Goal: Task Accomplishment & Management: Use online tool/utility

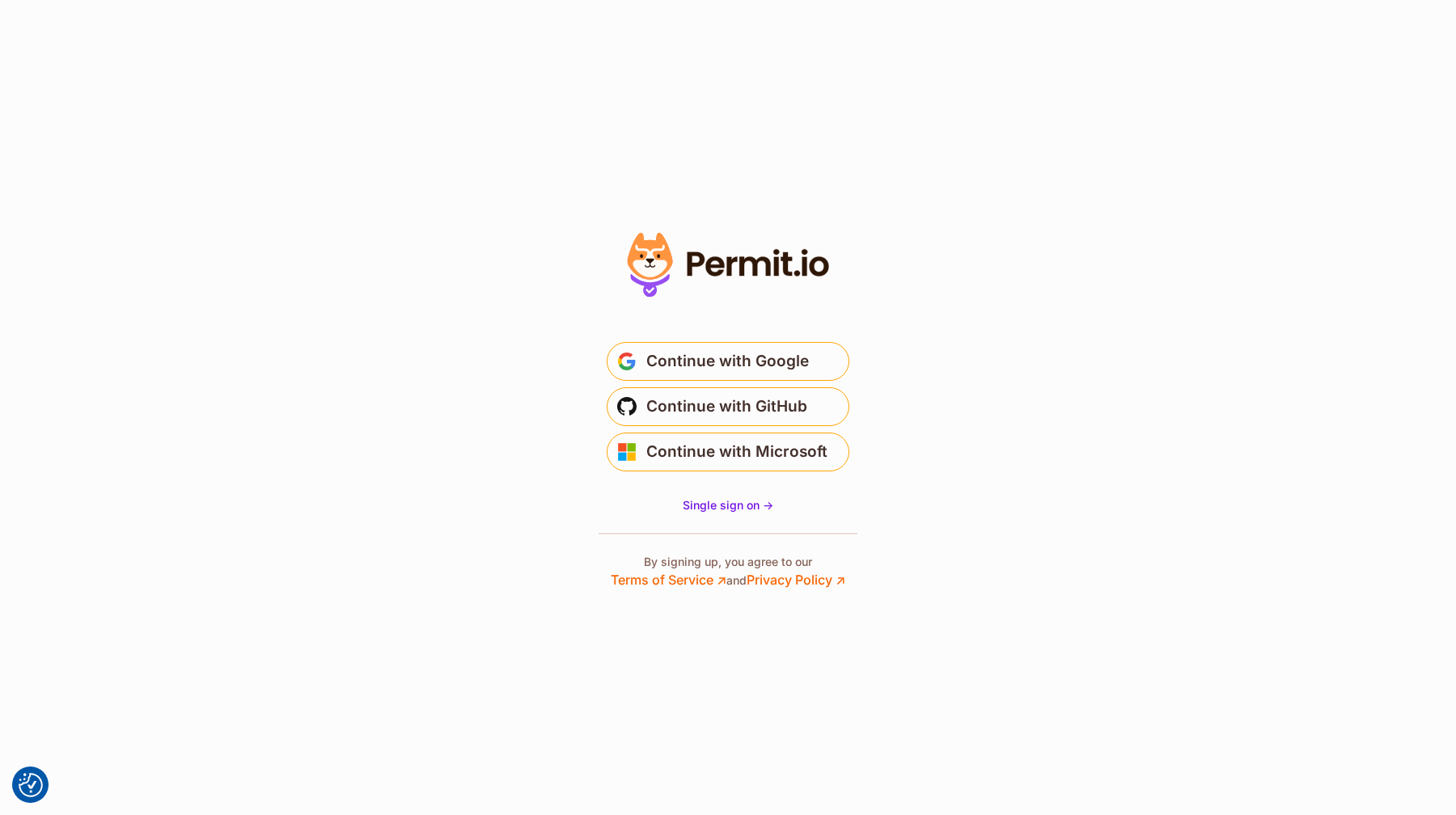
drag, startPoint x: 1134, startPoint y: 429, endPoint x: 1048, endPoint y: 478, distance: 99.0
click at [1136, 431] on section "* Or" at bounding box center [728, 408] width 1456 height 815
click at [696, 508] on span "Single sign on ->" at bounding box center [728, 505] width 91 height 14
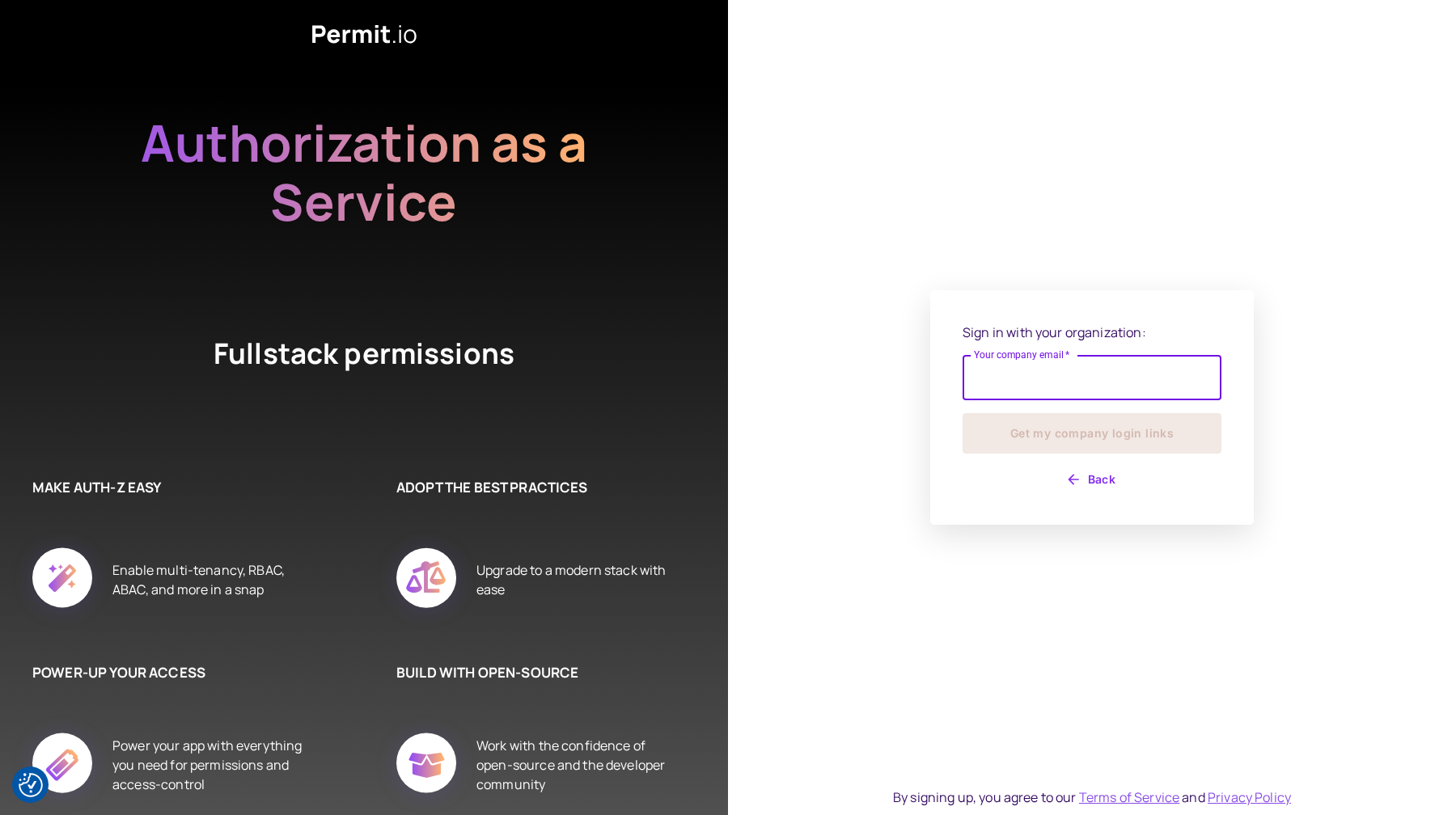
click at [1030, 381] on input "Your company email   *" at bounding box center [1092, 378] width 259 height 45
type input "**********"
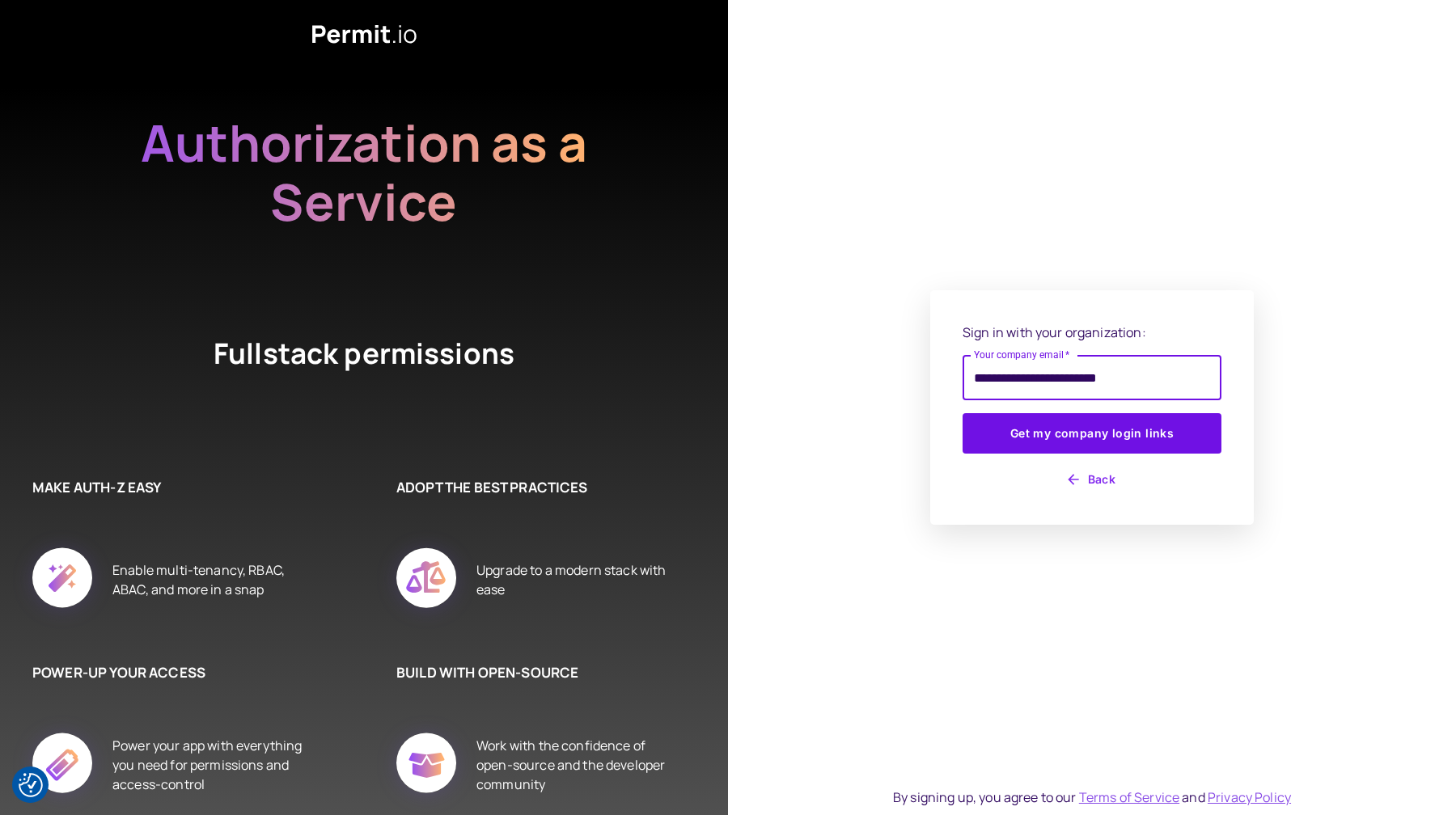
click at [1077, 496] on div "**********" at bounding box center [1092, 408] width 324 height 235
click at [1083, 487] on button "Back" at bounding box center [1092, 479] width 259 height 26
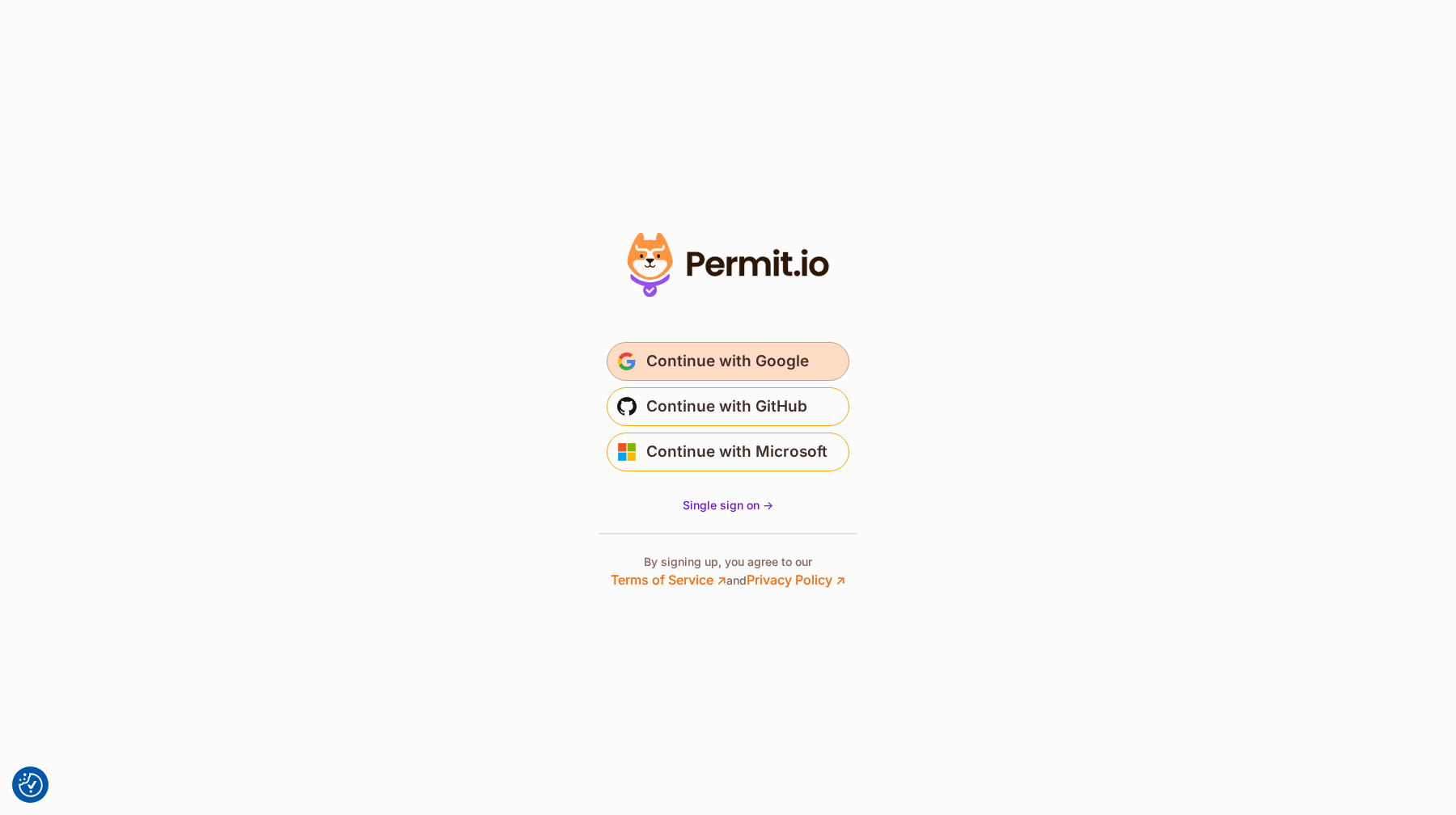
click at [759, 369] on span "Continue with Google" at bounding box center [727, 361] width 162 height 26
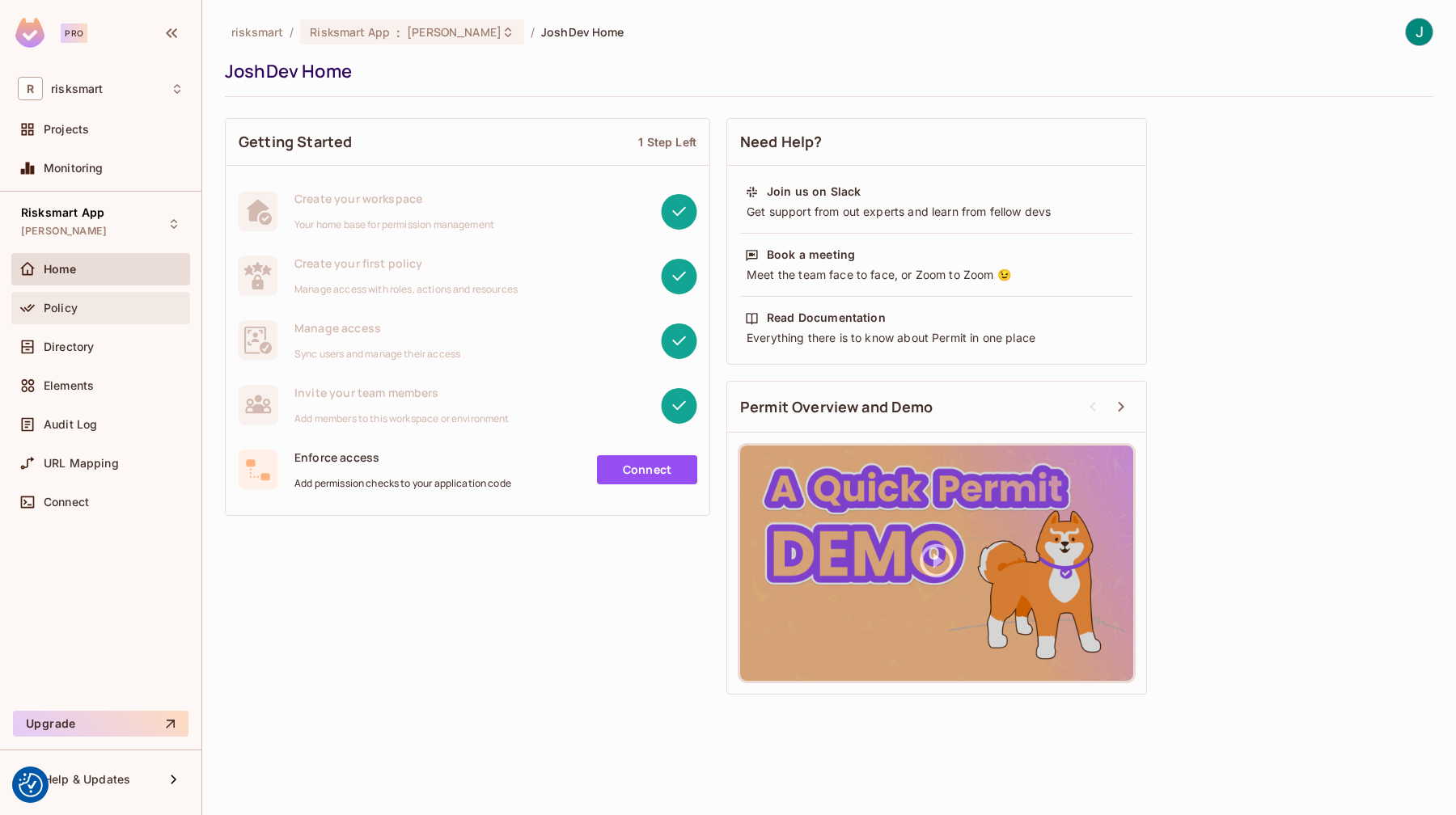
click at [58, 299] on div "Policy" at bounding box center [101, 308] width 166 height 20
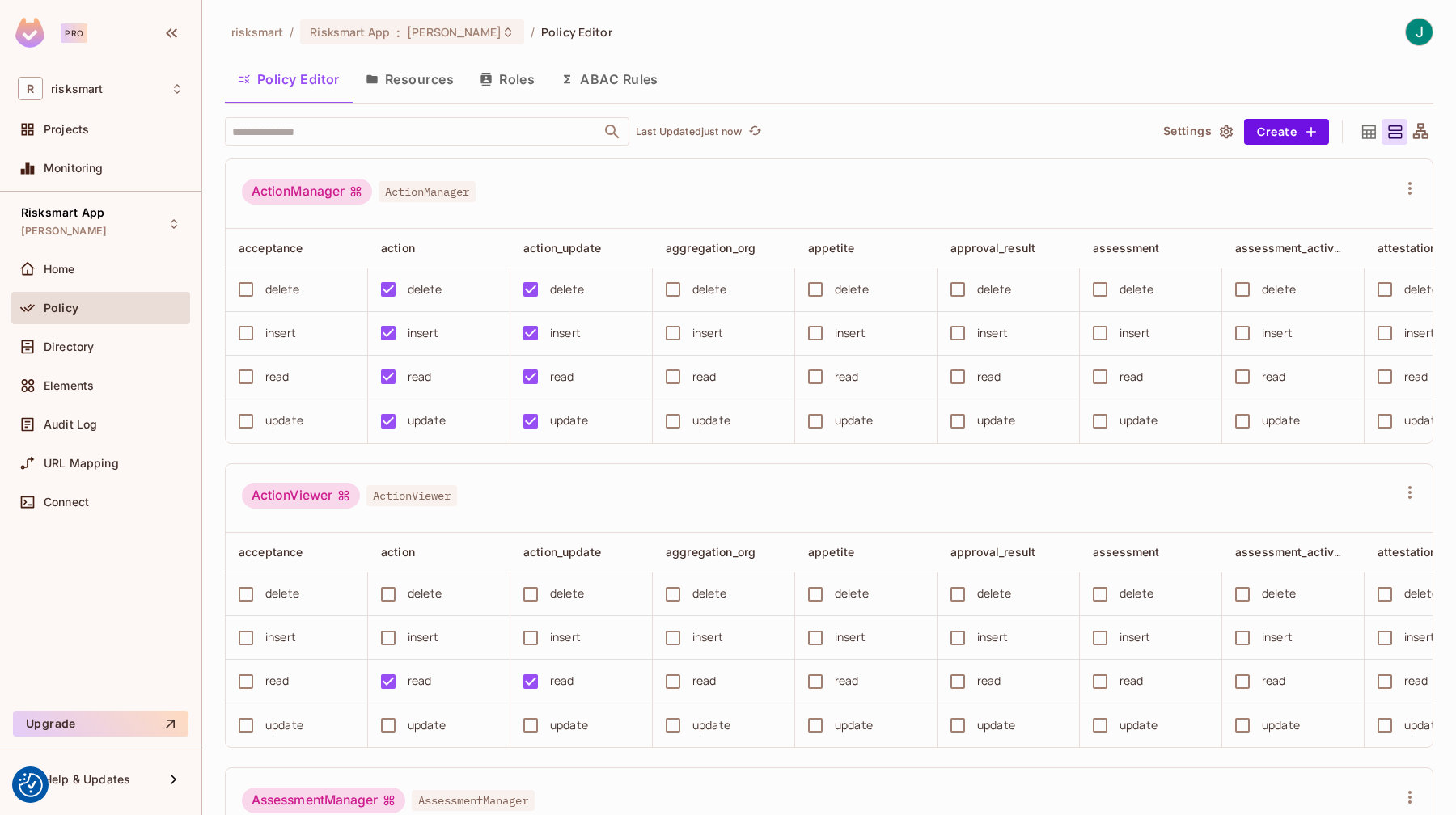
click at [429, 93] on button "Resources" at bounding box center [409, 79] width 114 height 40
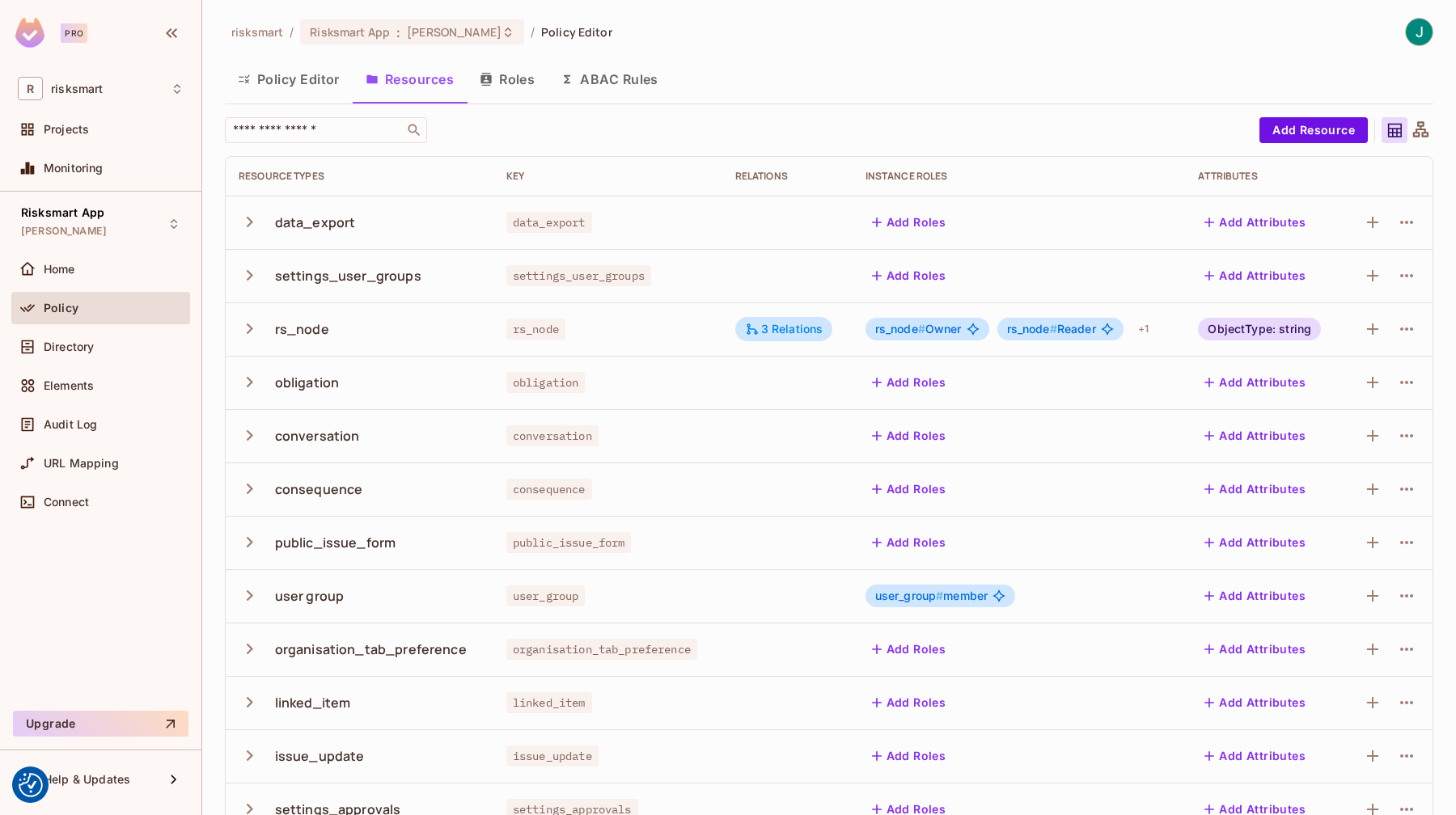
click at [250, 331] on icon "button" at bounding box center [250, 329] width 22 height 22
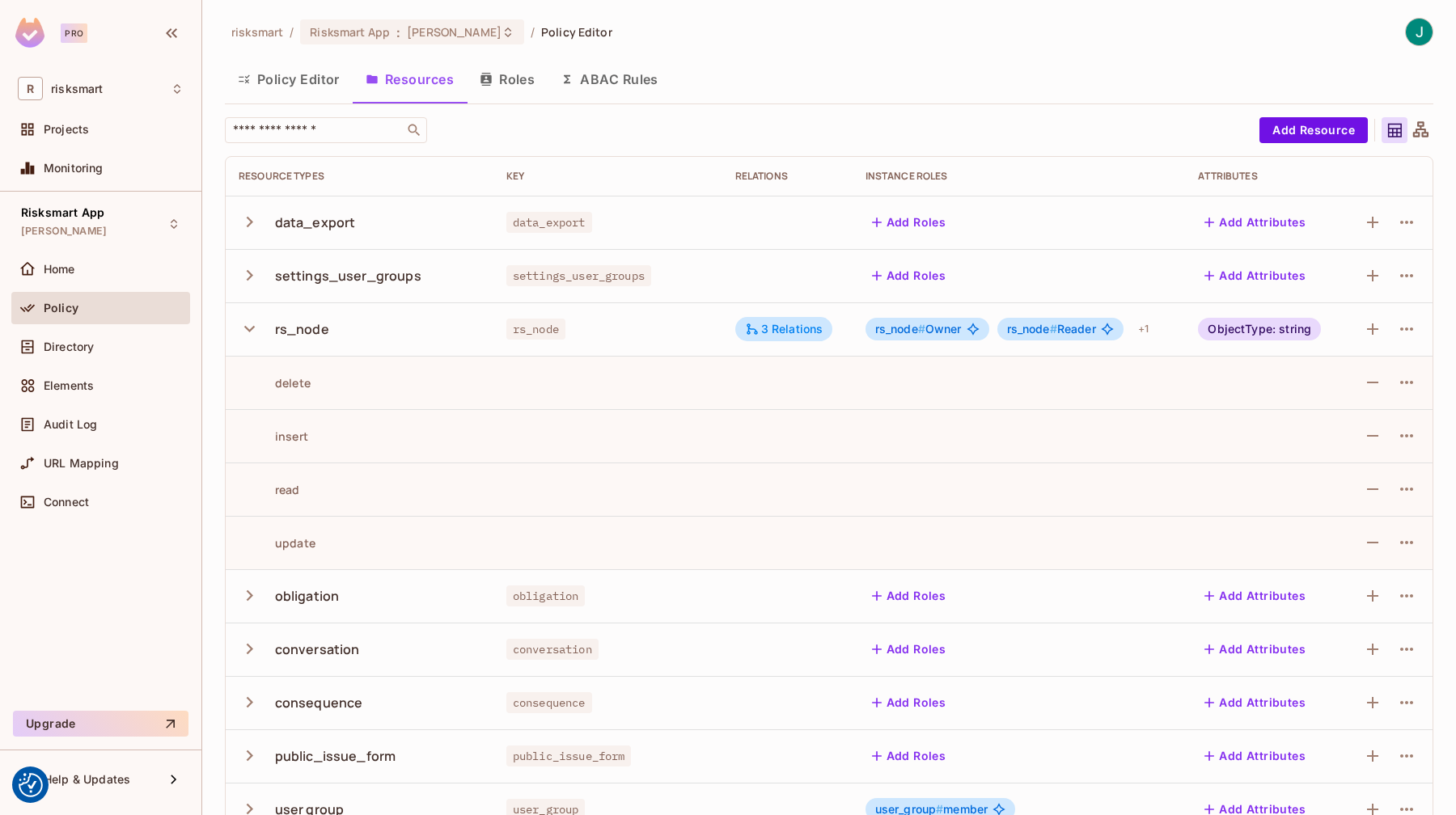
click at [254, 602] on icon "button" at bounding box center [250, 596] width 22 height 22
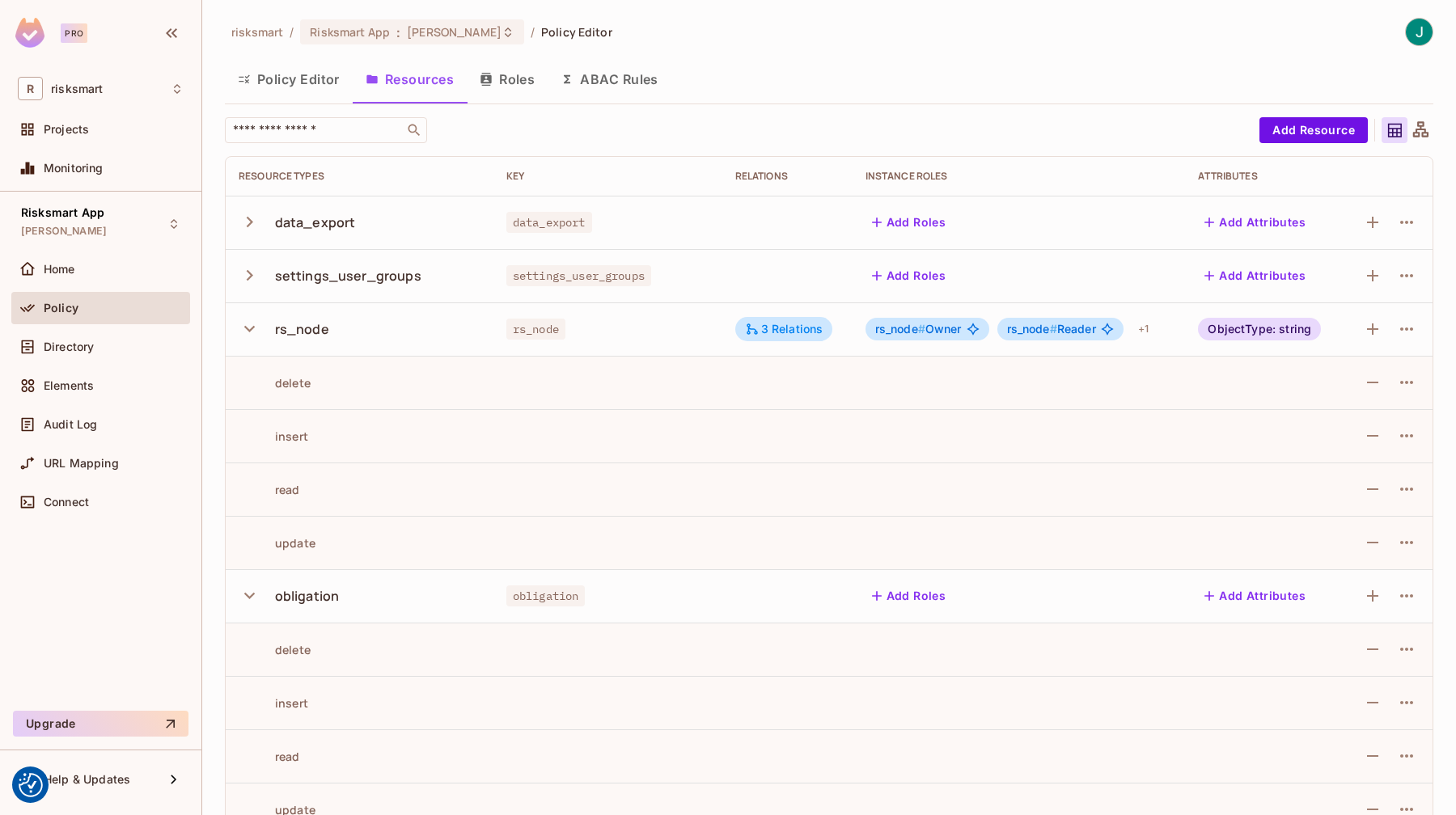
click at [1437, 494] on div "risksmart / Risksmart App : JoshDev / Policy Editor Policy Editor Resources Rol…" at bounding box center [830, 408] width 1254 height 815
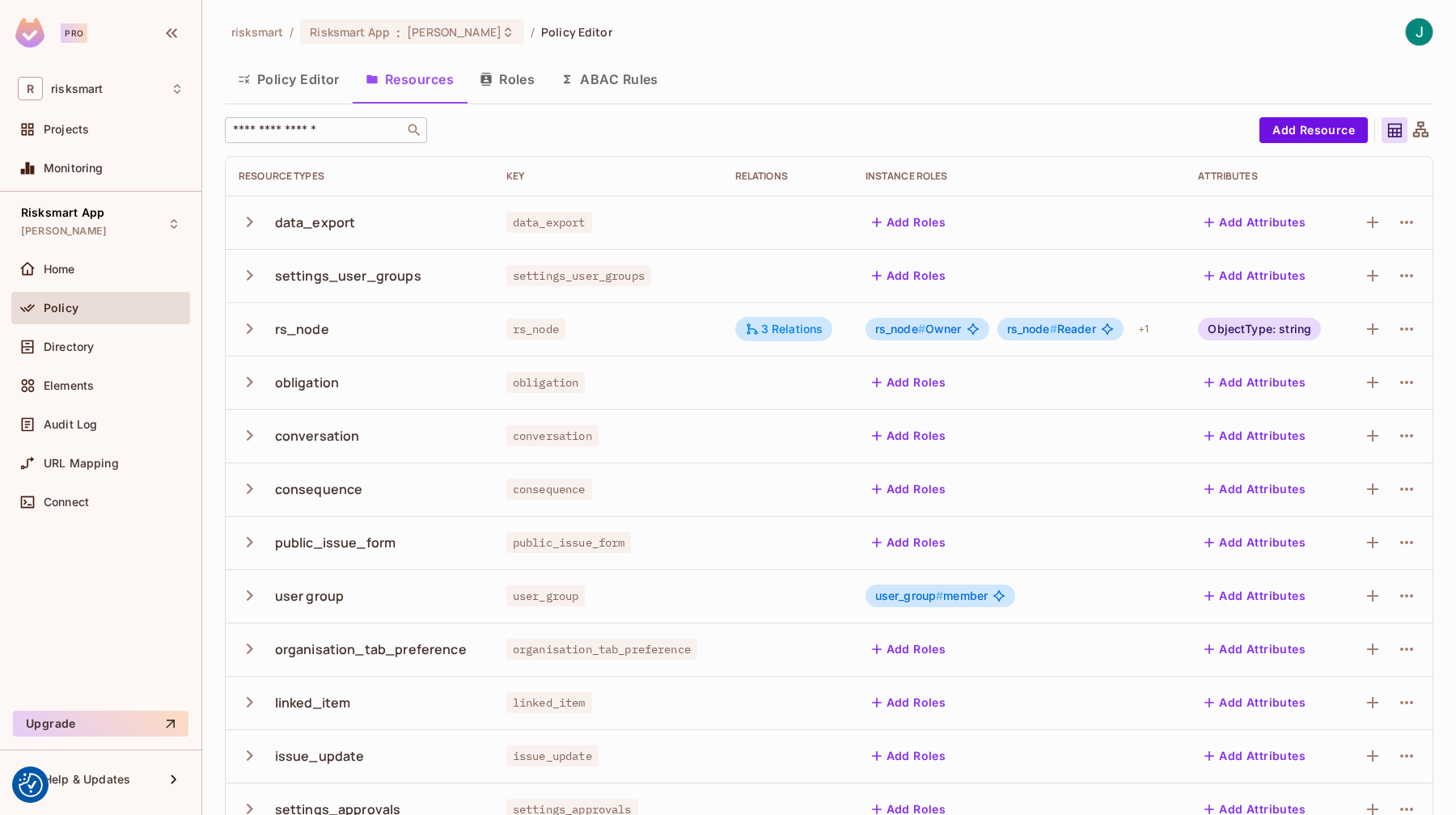
click at [327, 125] on input "text" at bounding box center [314, 130] width 170 height 16
type input "******"
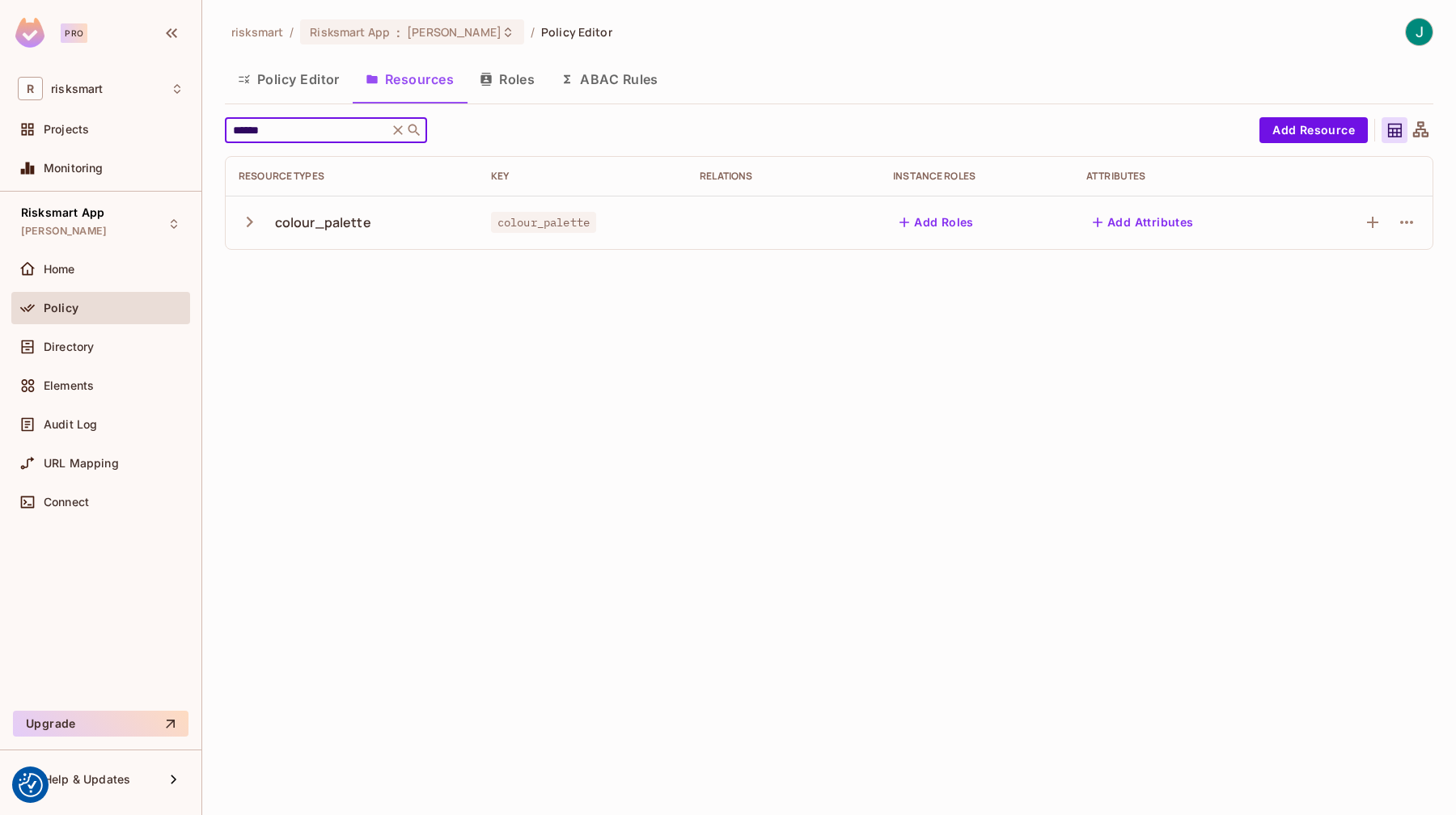
click at [407, 303] on div "risksmart / Risksmart App : JoshDev / Policy Editor Policy Editor Resources Rol…" at bounding box center [830, 408] width 1254 height 815
click at [238, 222] on icon "button" at bounding box center [250, 222] width 22 height 22
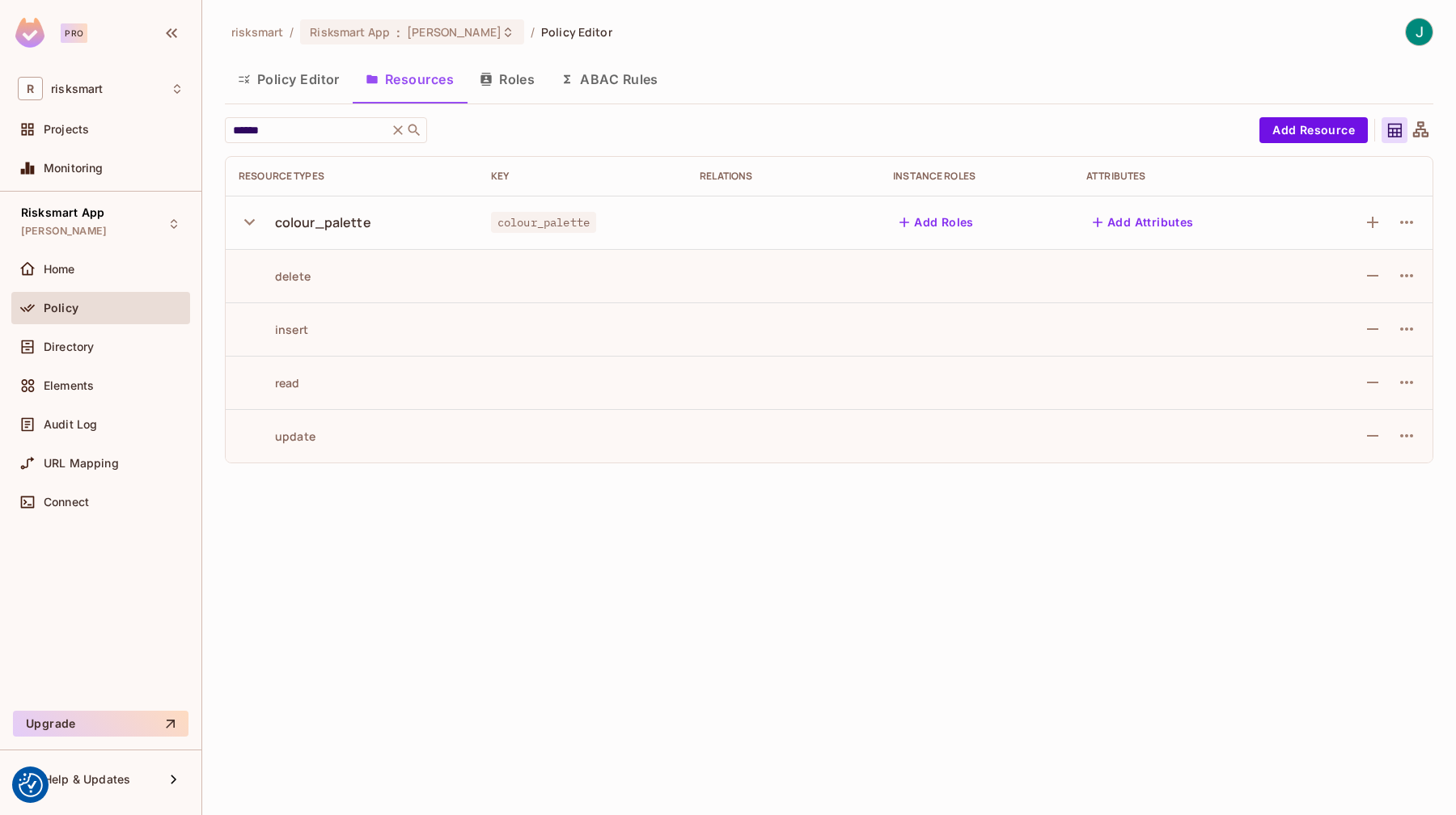
click at [252, 220] on icon "button" at bounding box center [250, 223] width 10 height 7
drag, startPoint x: 238, startPoint y: 222, endPoint x: 251, endPoint y: 220, distance: 13.2
click at [251, 220] on icon "button" at bounding box center [250, 222] width 22 height 22
click at [366, 723] on div "risksmart / Risksmart App : JoshDev / Policy Editor Policy Editor Resources Rol…" at bounding box center [830, 408] width 1254 height 815
click at [312, 91] on button "Policy Editor" at bounding box center [289, 79] width 128 height 40
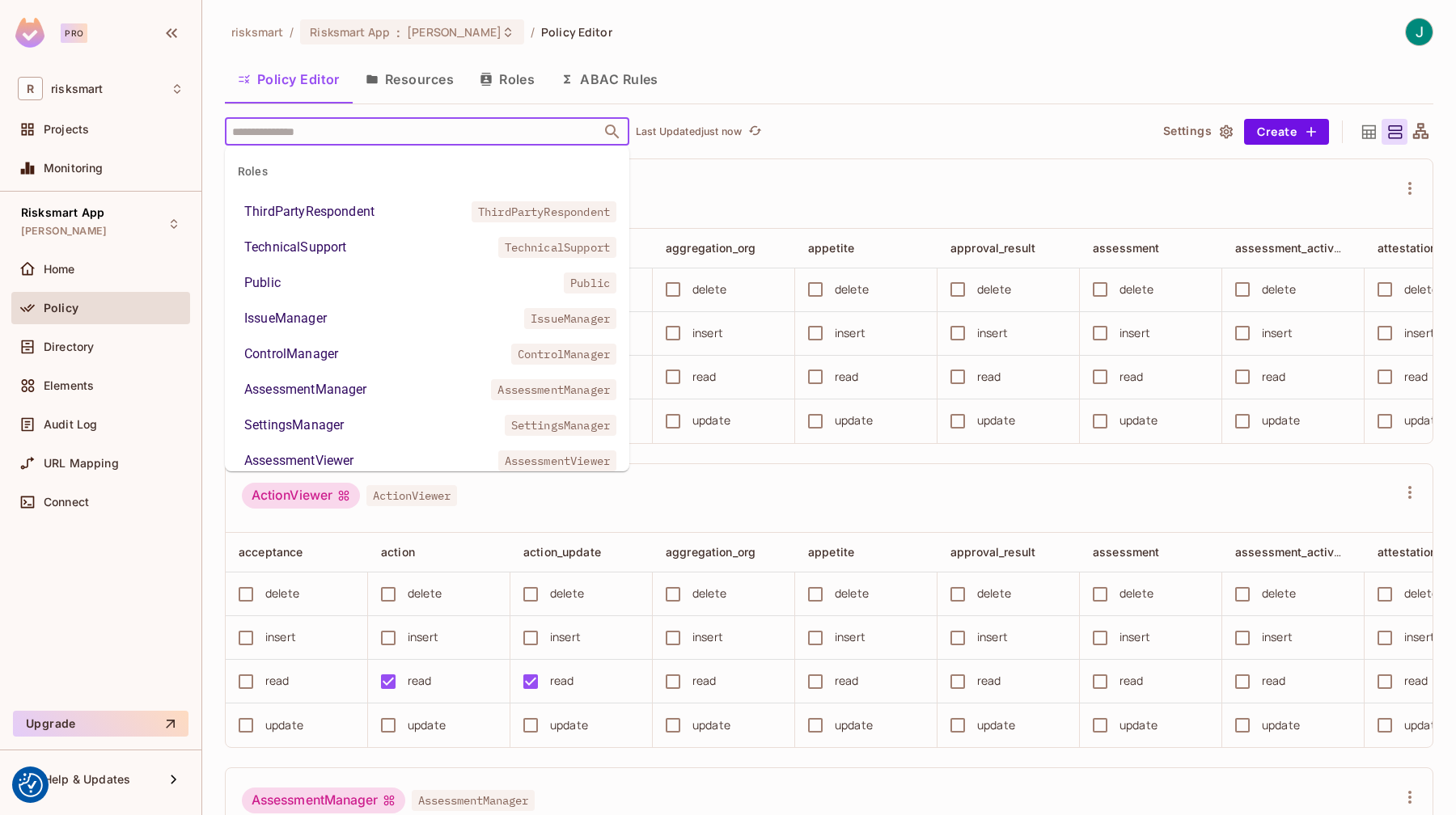
click at [326, 132] on input "text" at bounding box center [413, 131] width 370 height 28
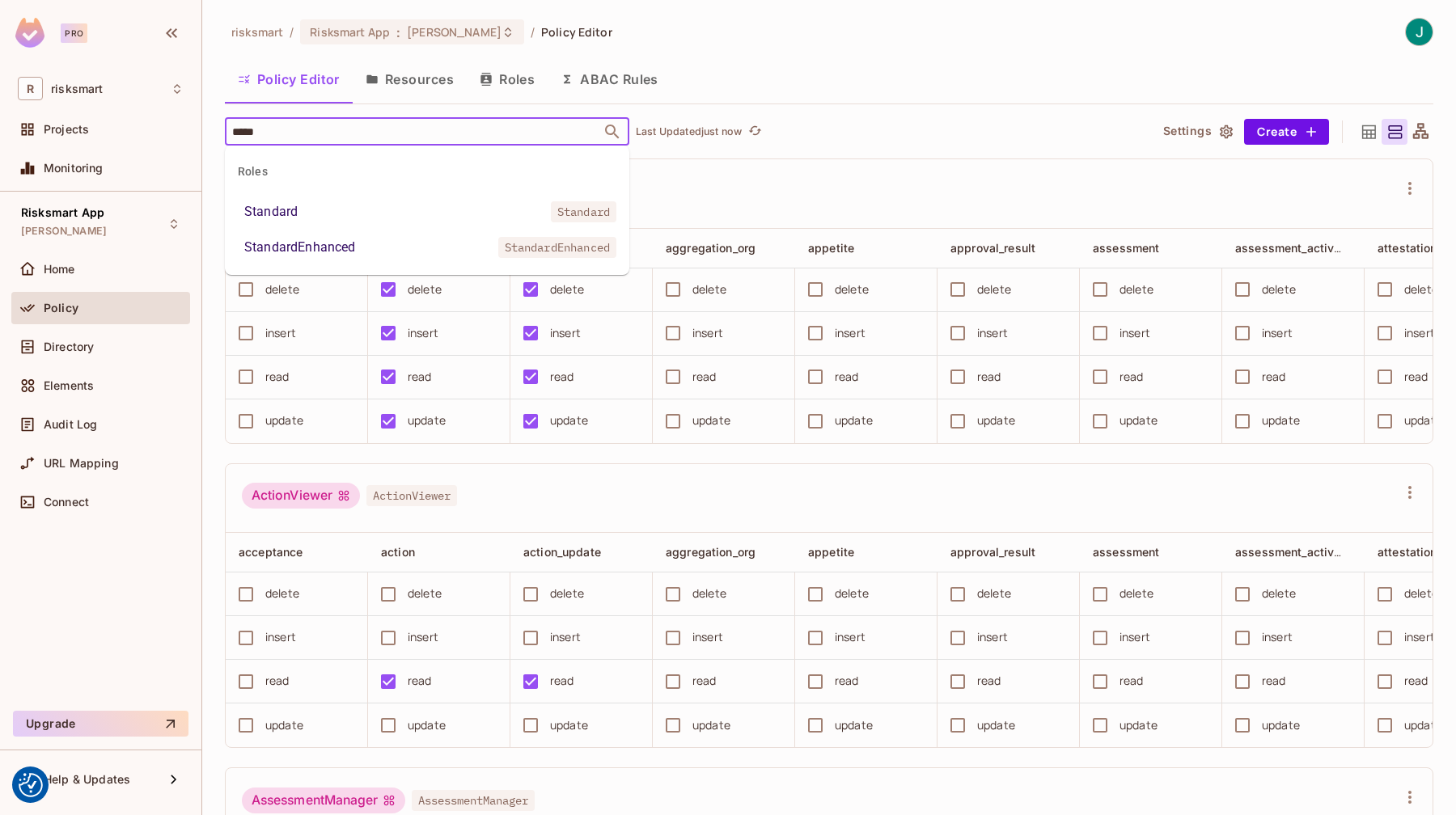
type input "******"
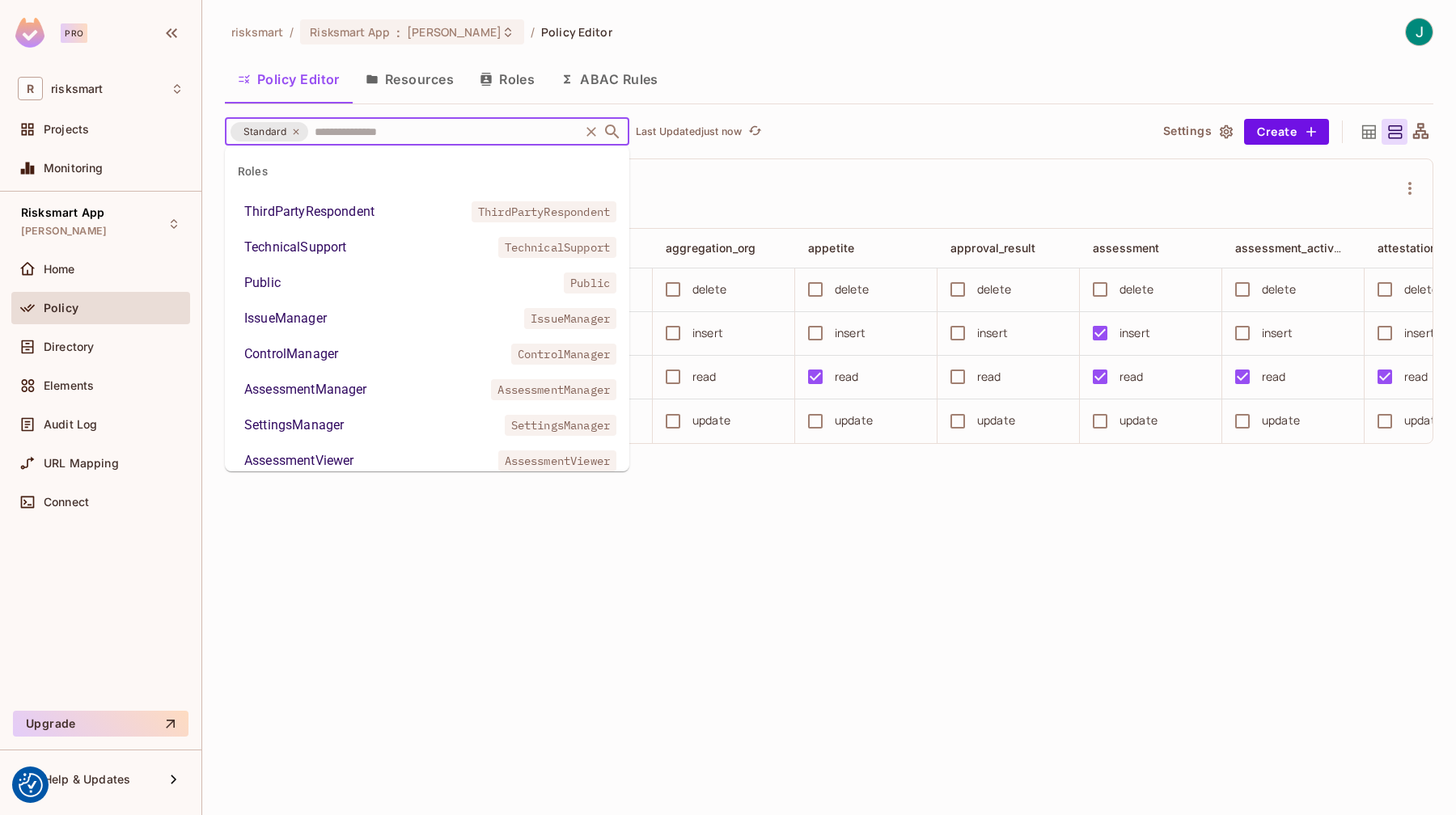
click at [361, 134] on input "text" at bounding box center [443, 131] width 266 height 28
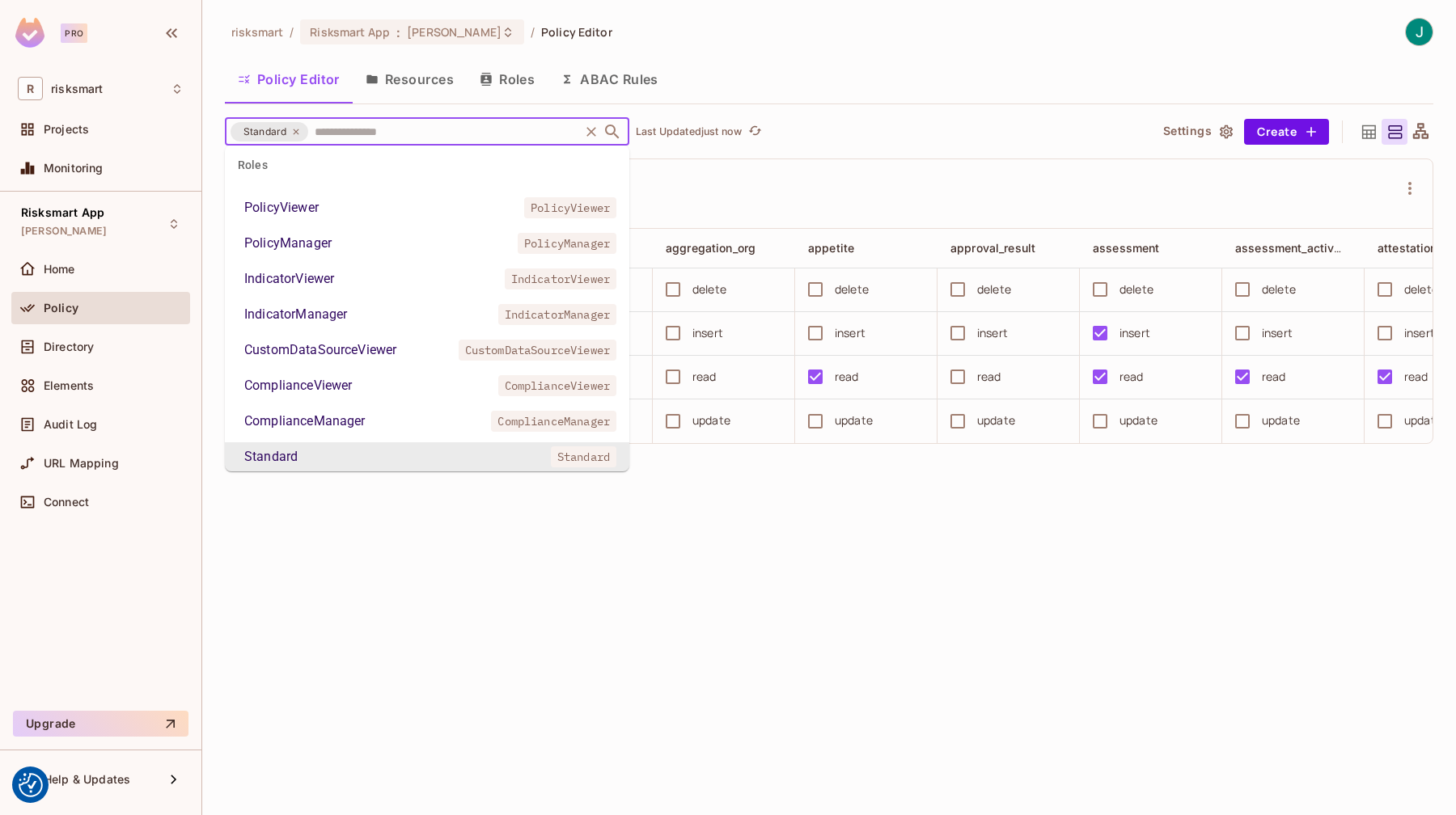
click at [802, 191] on div "Standard Standard" at bounding box center [819, 194] width 1155 height 31
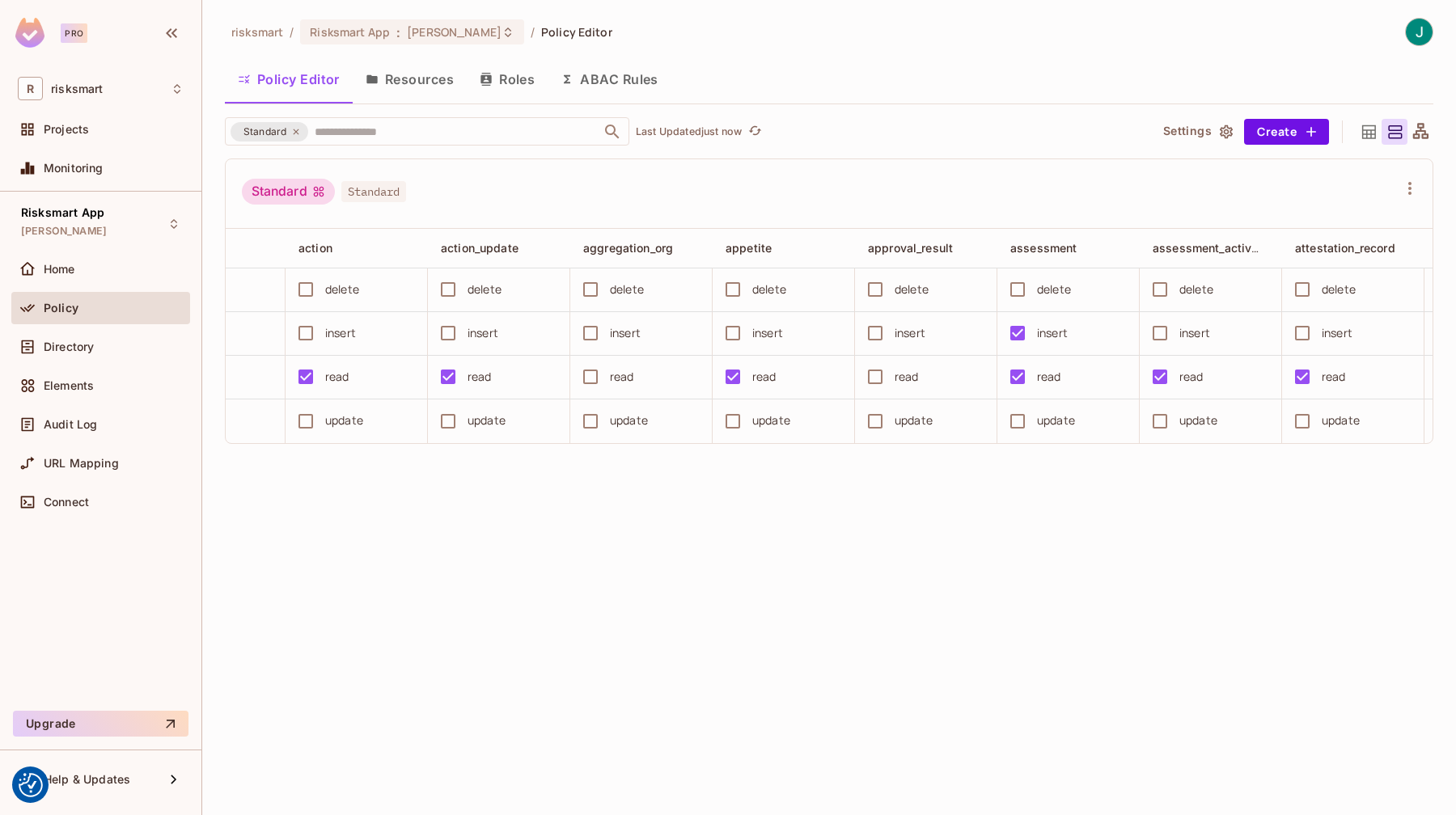
scroll to position [0, 0]
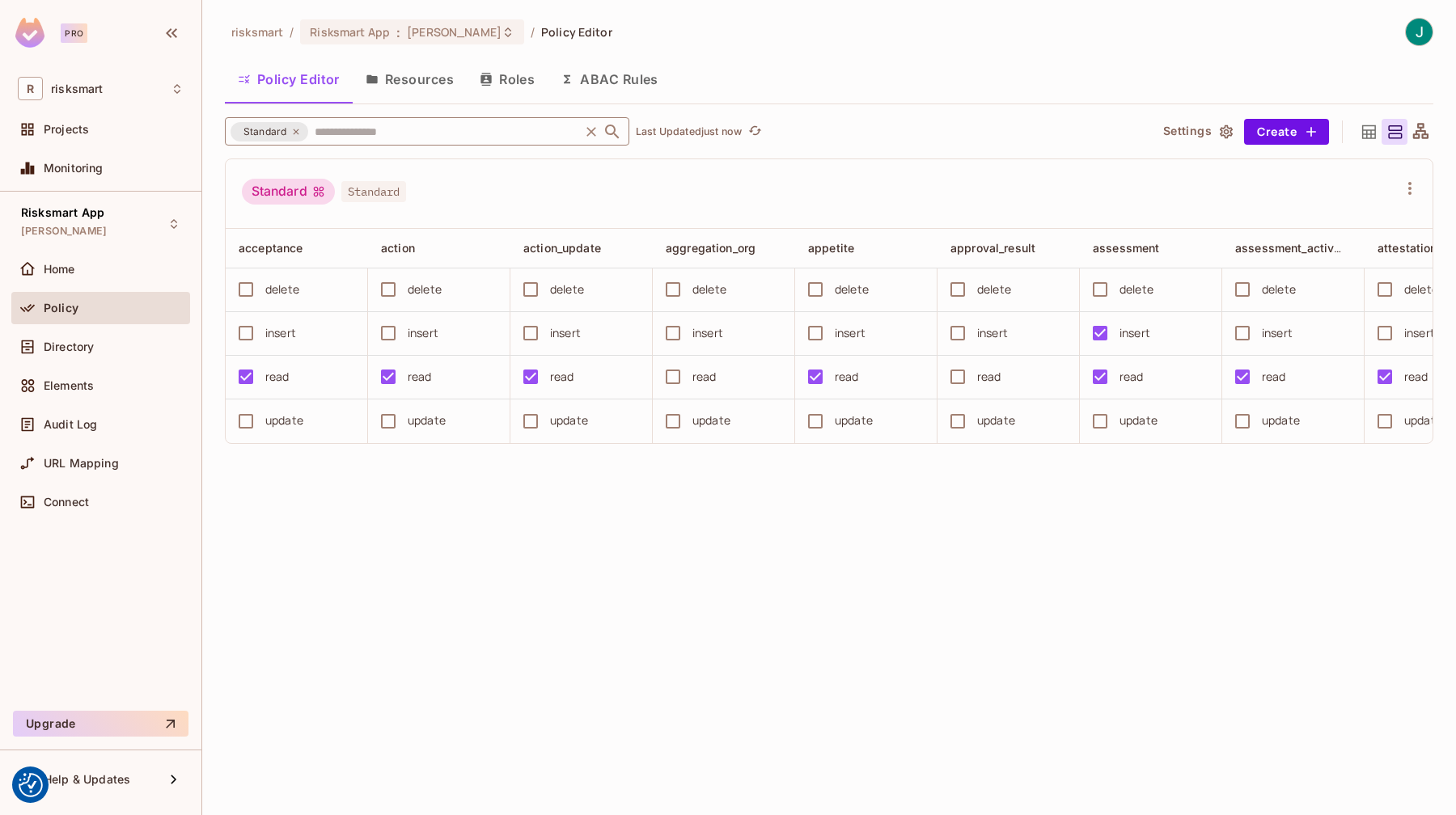
click at [373, 126] on input "text" at bounding box center [443, 131] width 266 height 28
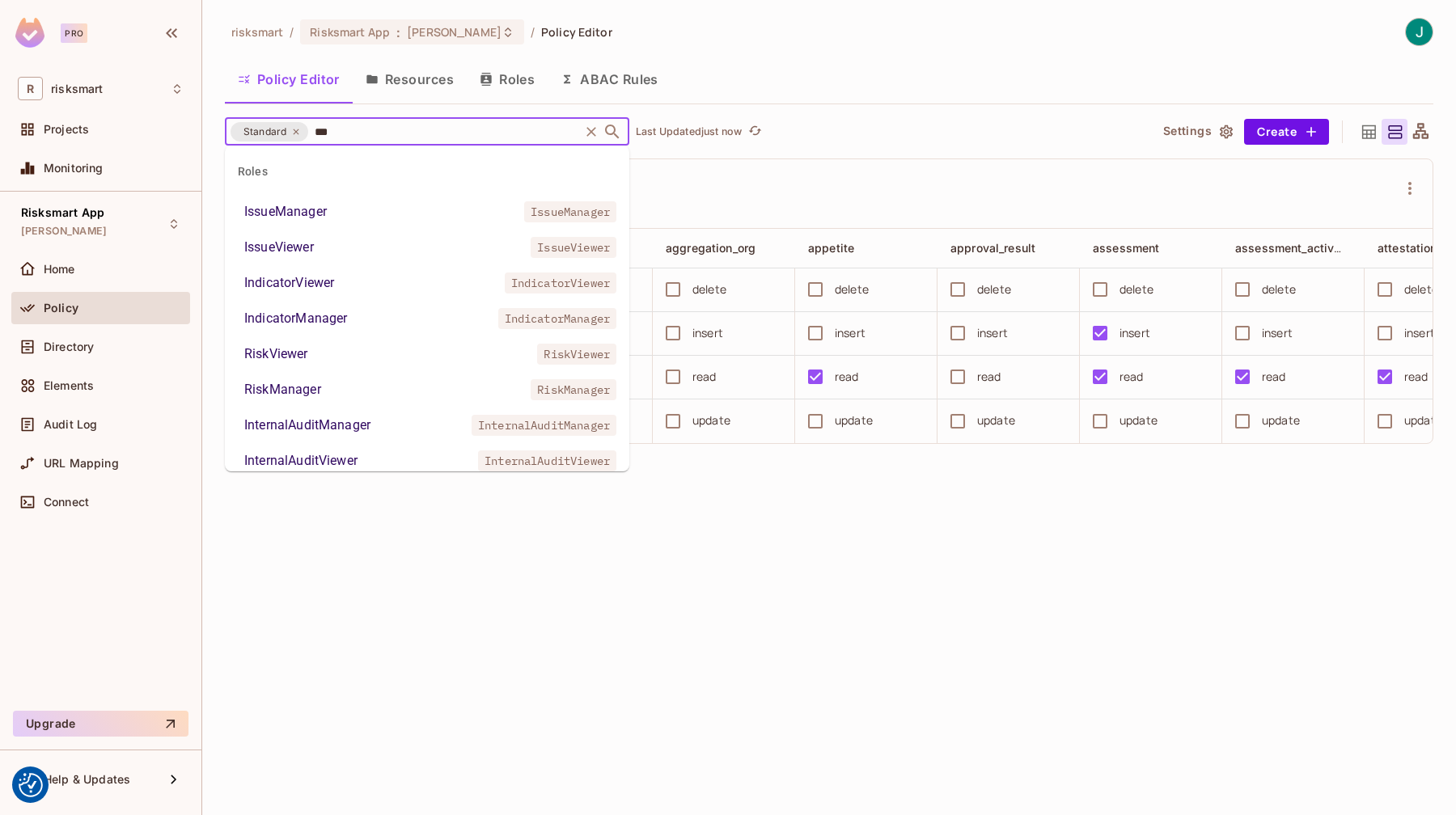
type input "****"
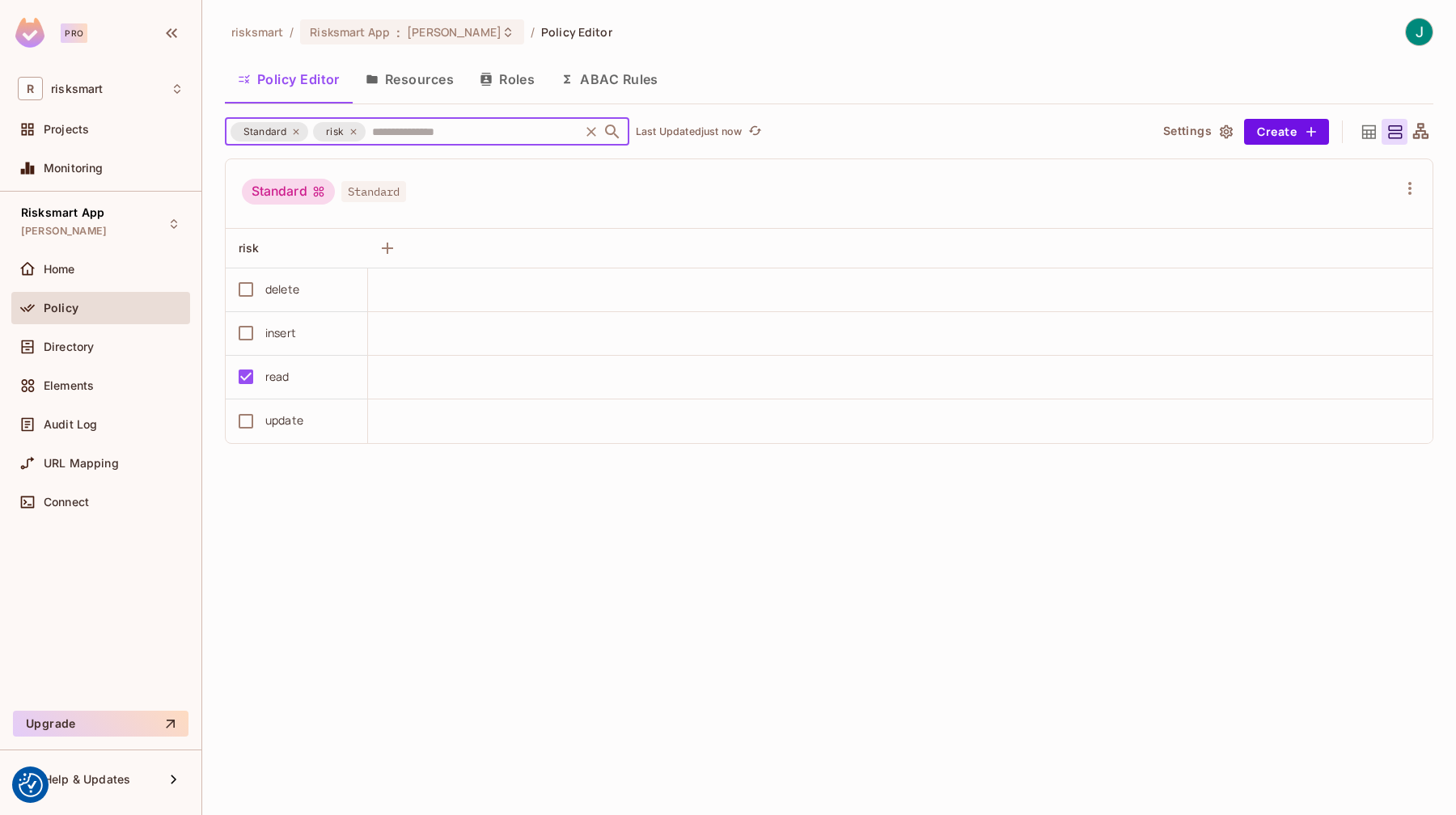
click at [549, 580] on div "risksmart / Risksmart App : JoshDev / Policy Editor Policy Editor Resources Rol…" at bounding box center [830, 408] width 1254 height 815
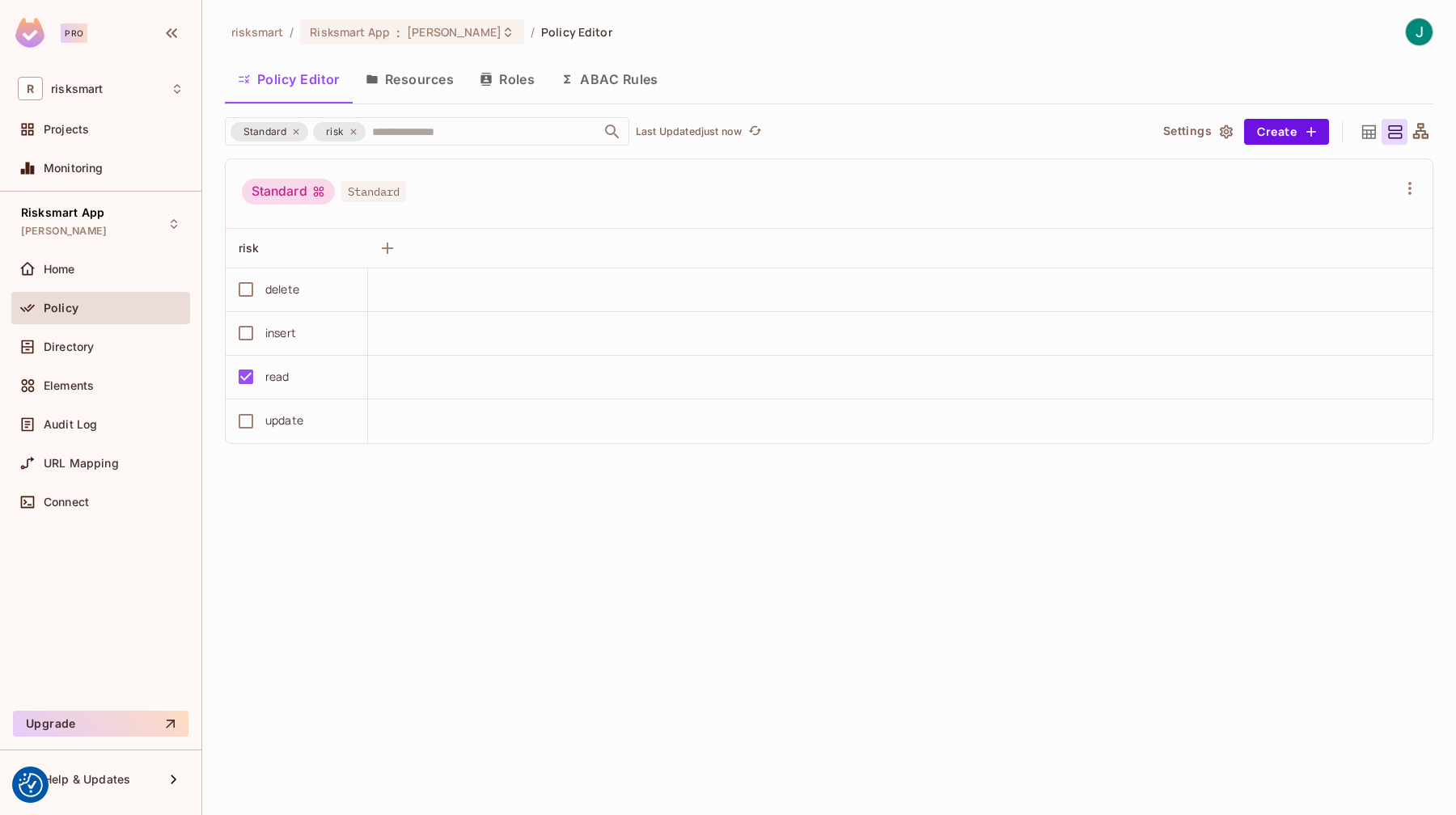
click at [309, 527] on div "risksmart / Risksmart App : JoshDev / Policy Editor Policy Editor Resources Rol…" at bounding box center [830, 408] width 1254 height 815
click at [407, 661] on div "risksmart / Risksmart App : JoshDev / Policy Editor Policy Editor Resources Rol…" at bounding box center [830, 408] width 1254 height 815
click at [354, 132] on icon at bounding box center [353, 132] width 9 height 9
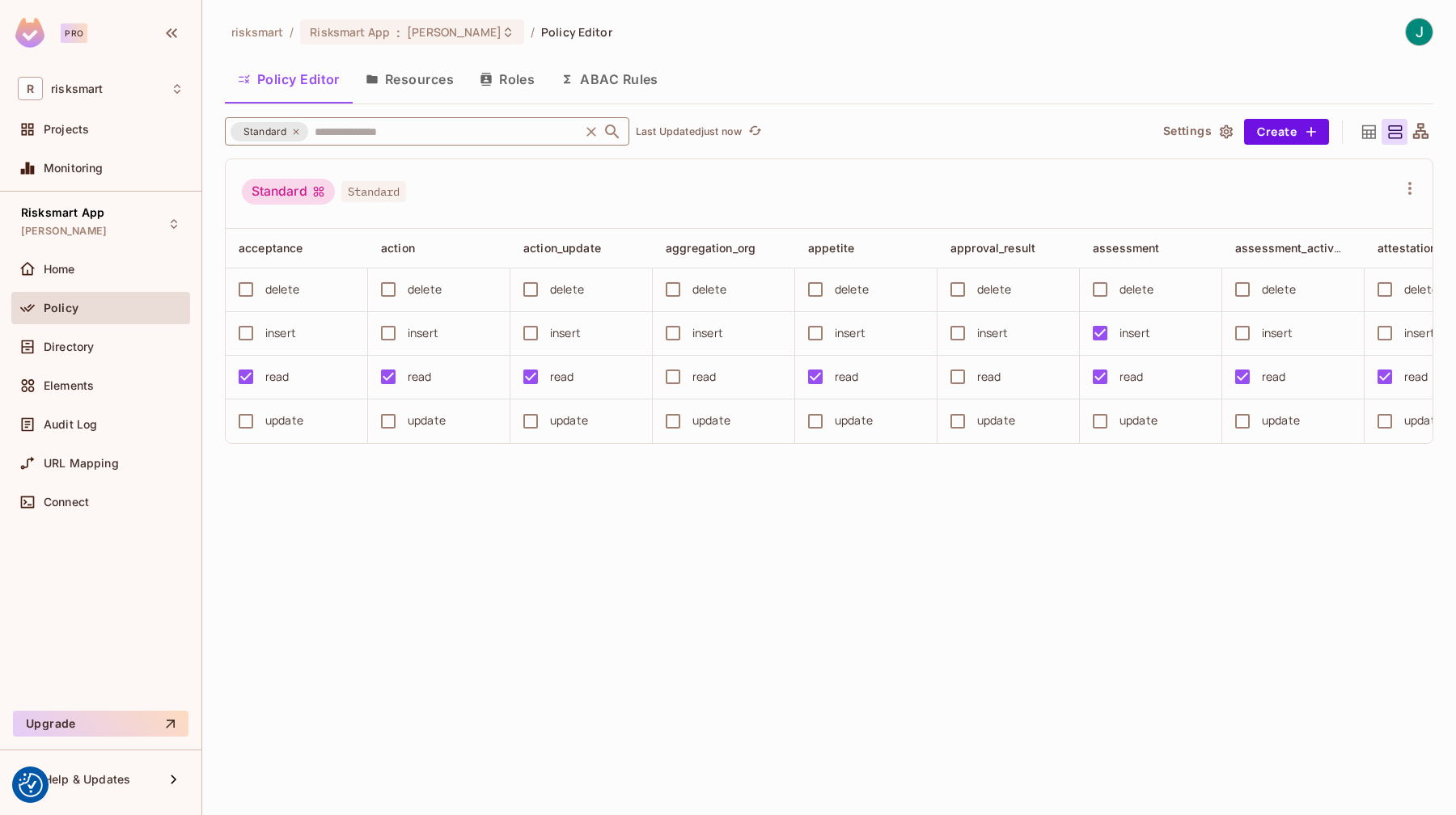
click at [602, 740] on div "risksmart / Risksmart App : JoshDev / Policy Editor Policy Editor Resources Rol…" at bounding box center [830, 408] width 1254 height 815
click at [660, 672] on div "risksmart / Risksmart App : JoshDev / Policy Editor Policy Editor Resources Rol…" at bounding box center [830, 408] width 1254 height 815
click at [572, 570] on div "risksmart / Risksmart App : JoshDev / Policy Editor Policy Editor Resources Rol…" at bounding box center [830, 408] width 1254 height 815
